Goal: Information Seeking & Learning: Learn about a topic

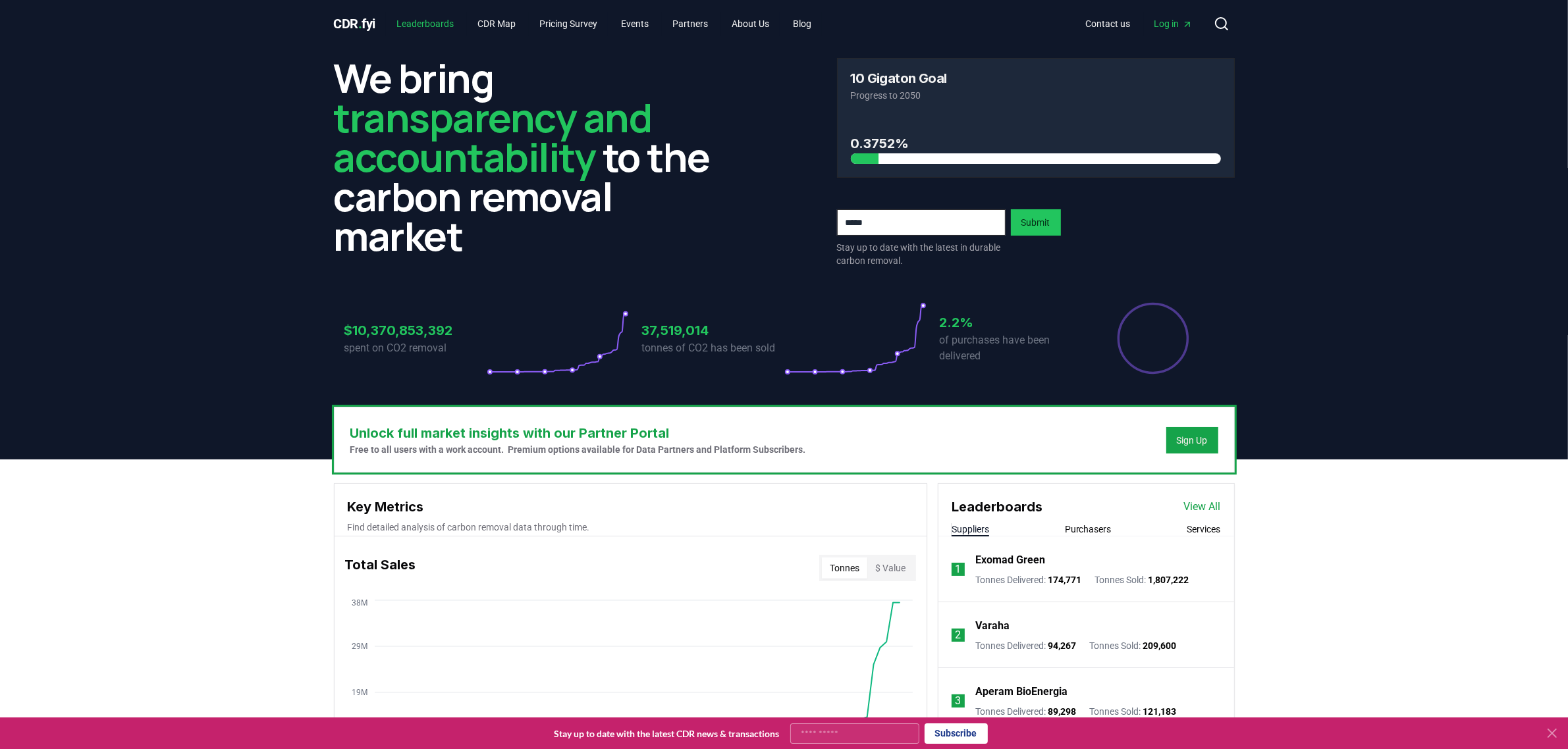
click at [448, 25] on link "Leaderboards" at bounding box center [425, 23] width 79 height 24
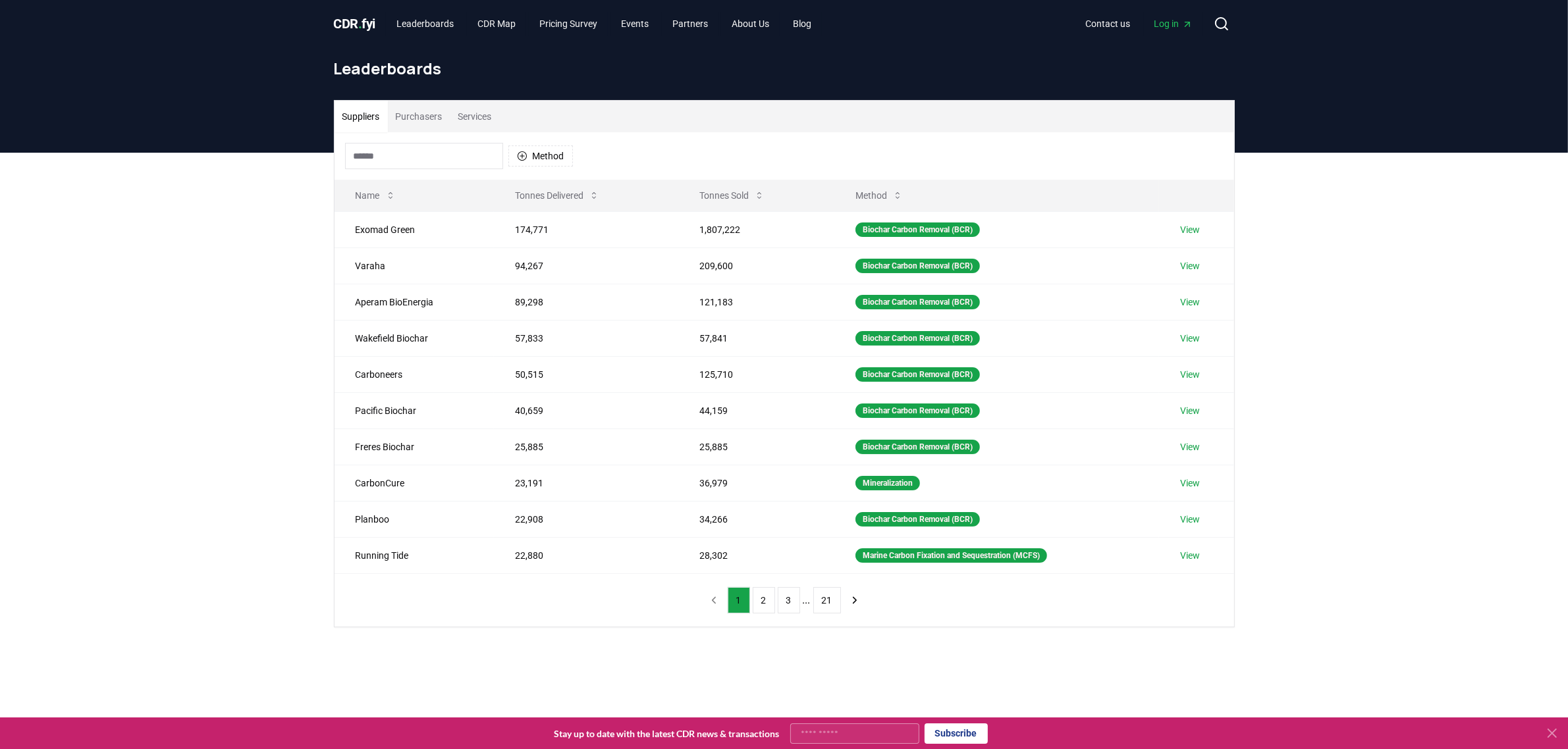
click at [436, 114] on button "Purchasers" at bounding box center [419, 117] width 63 height 32
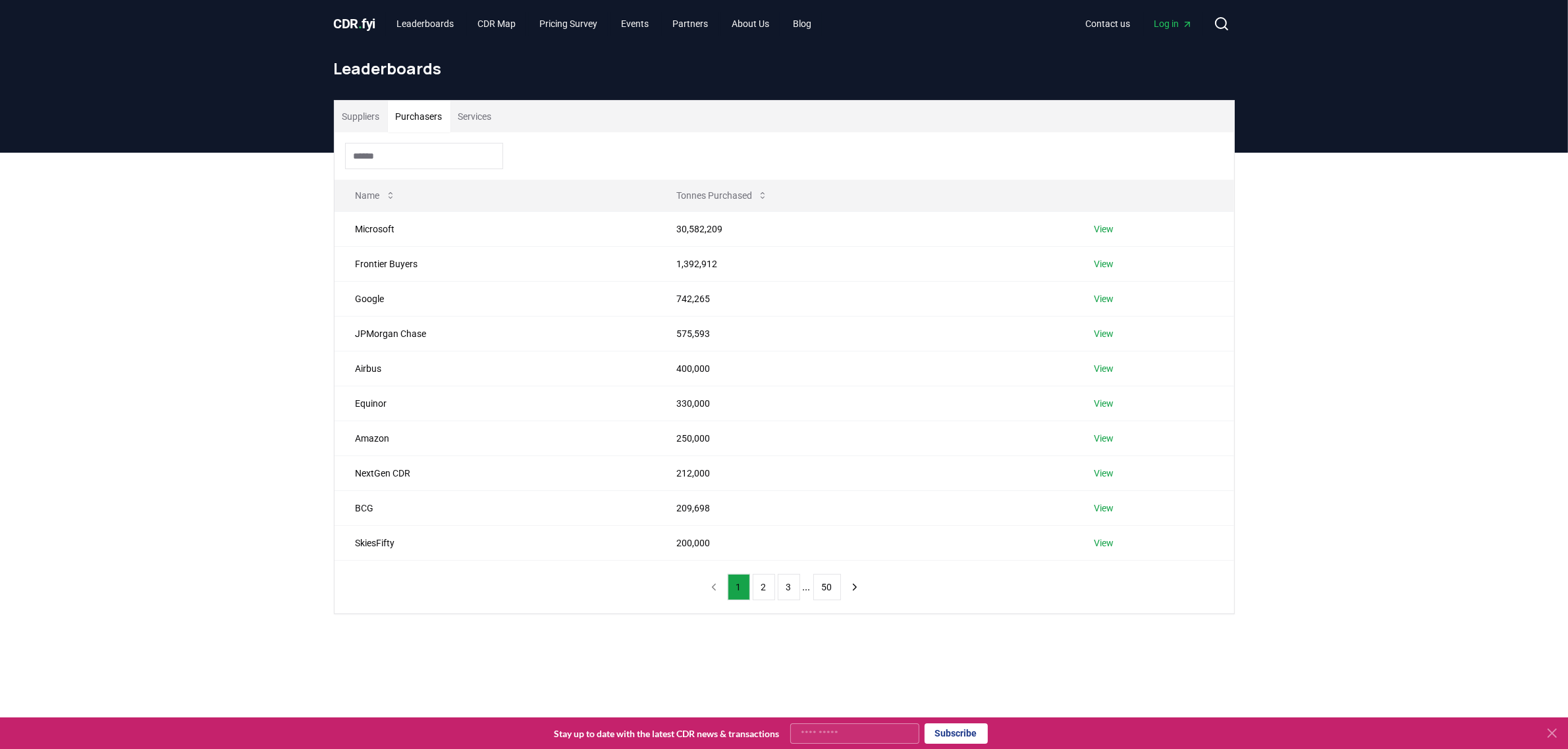
drag, startPoint x: 377, startPoint y: 117, endPoint x: 386, endPoint y: 117, distance: 9.0
click at [377, 116] on button "Suppliers" at bounding box center [361, 117] width 53 height 32
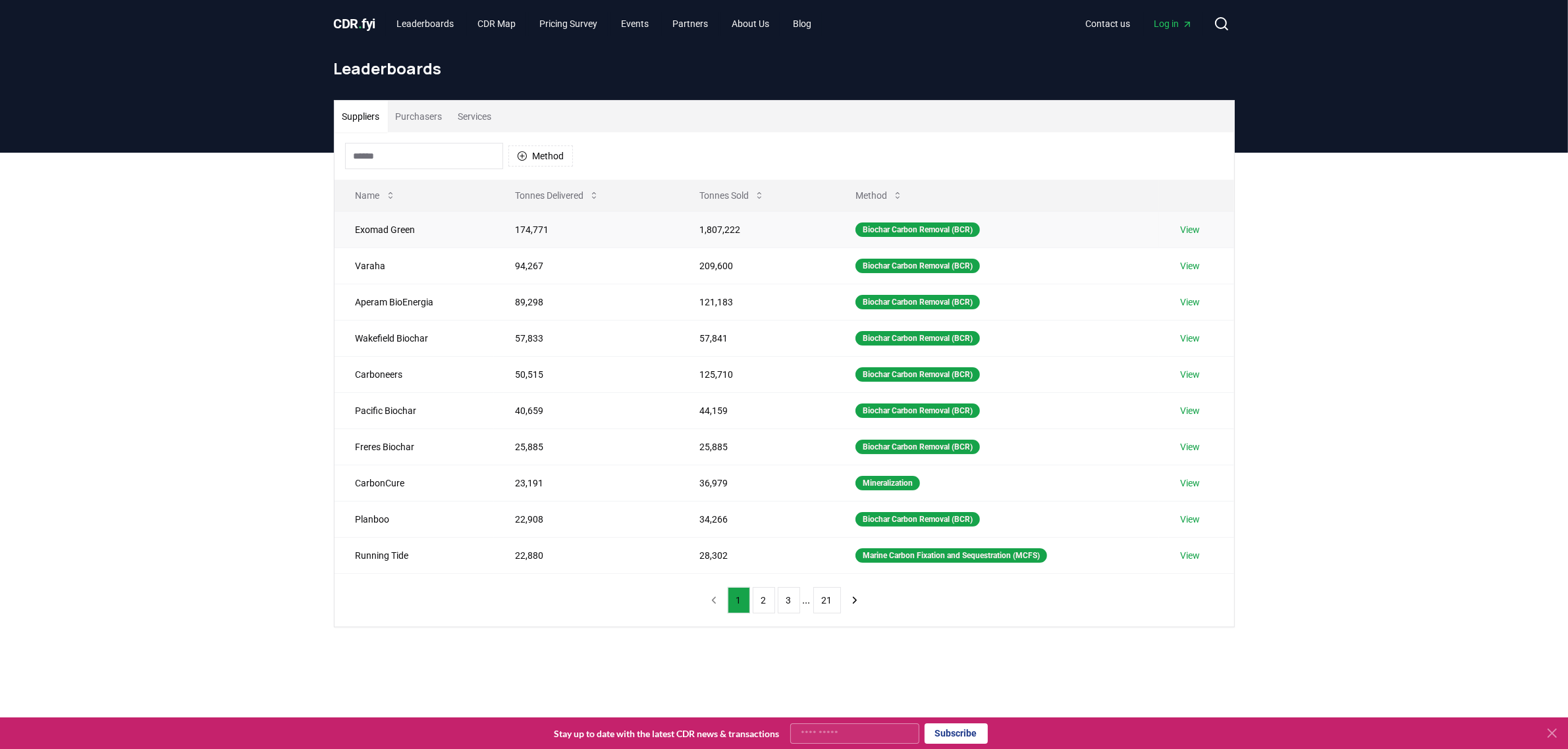
click at [1197, 231] on link "View" at bounding box center [1190, 230] width 19 height 13
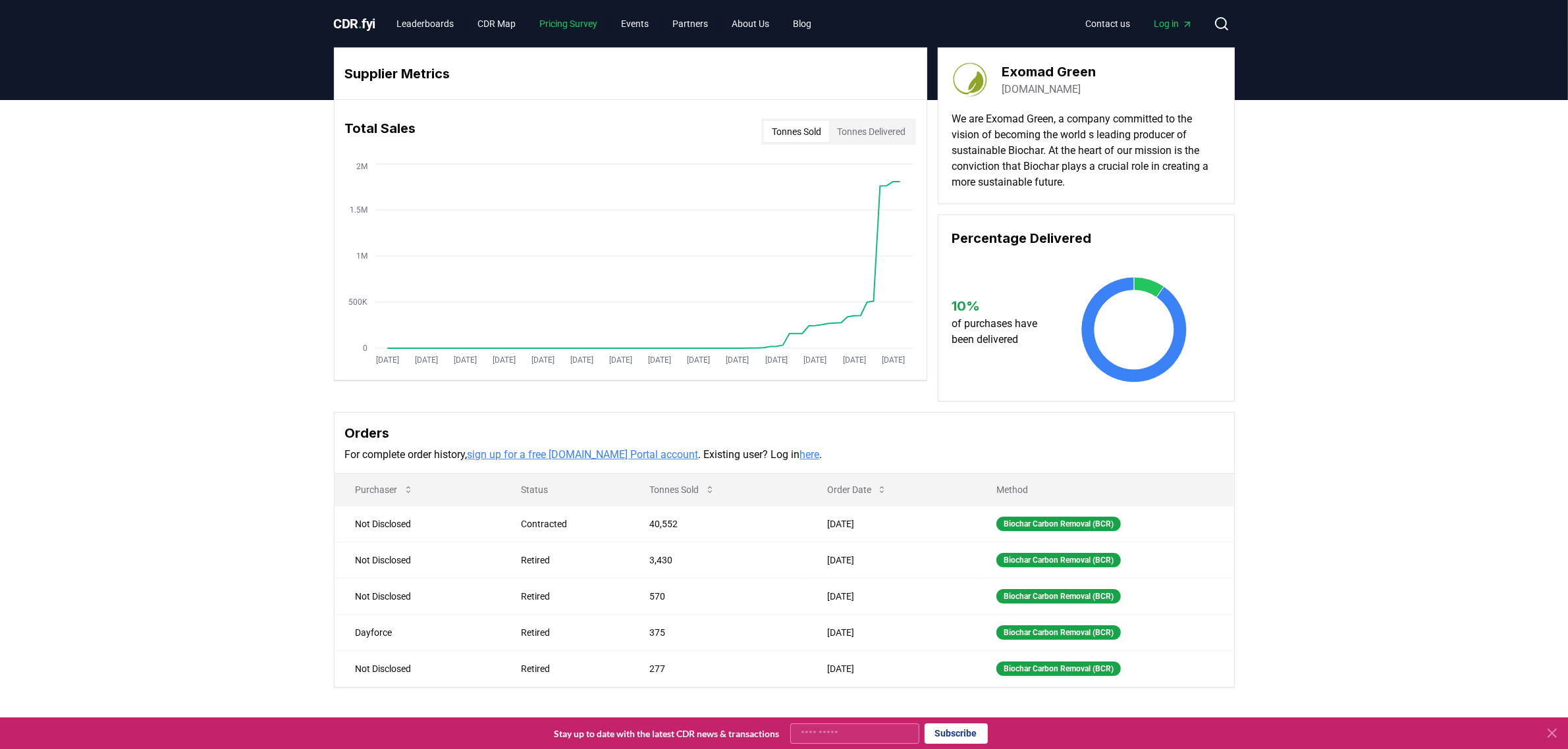
click at [568, 27] on link "Pricing Survey" at bounding box center [568, 23] width 79 height 24
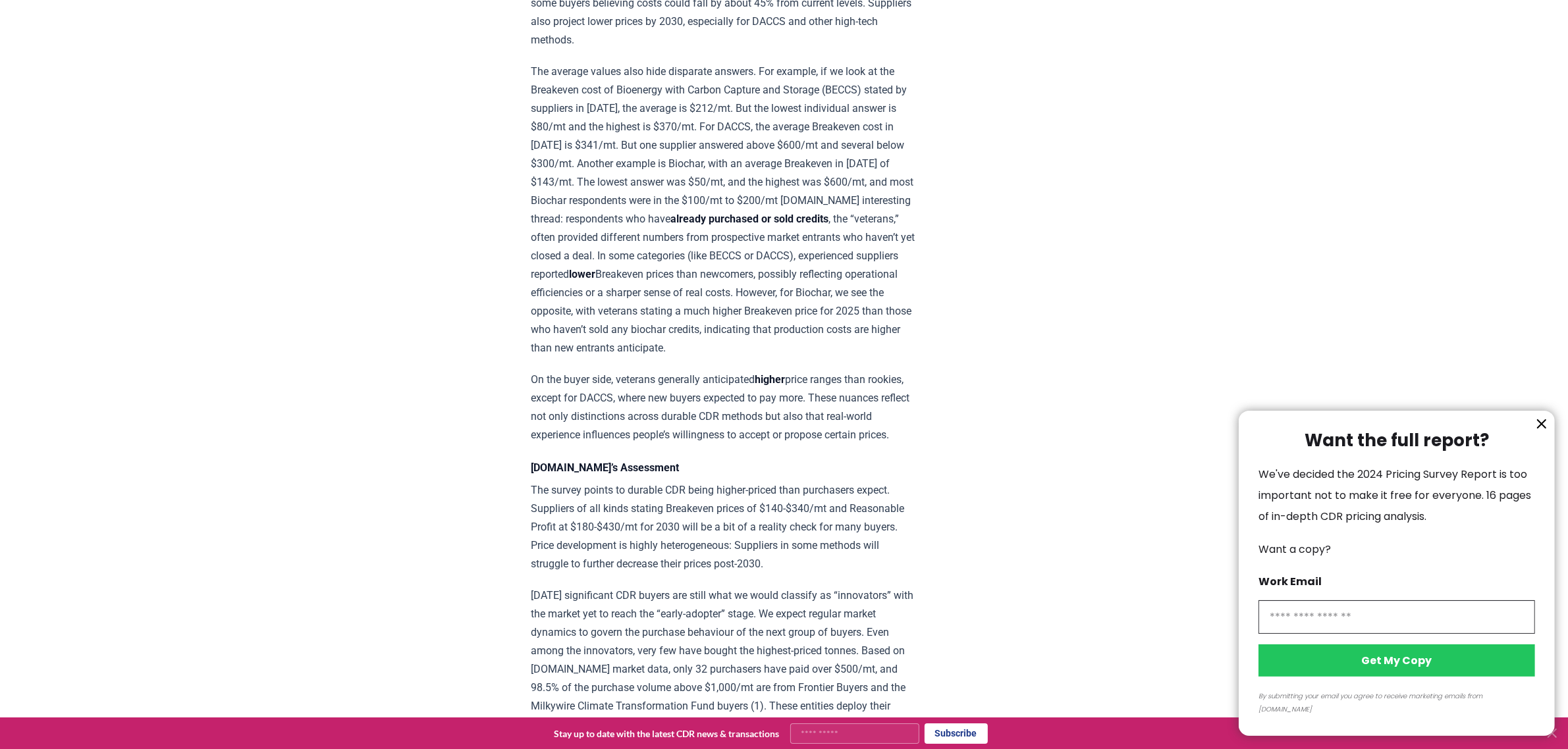
scroll to position [1481, 0]
